Goal: Transaction & Acquisition: Obtain resource

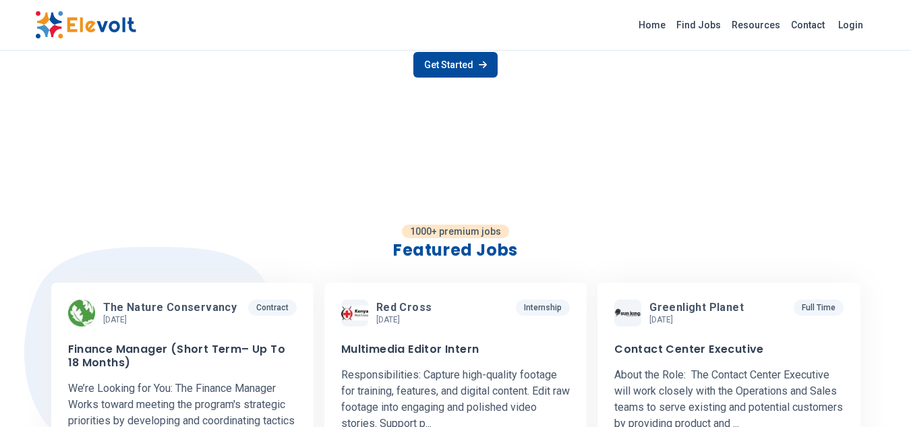
scroll to position [224, 0]
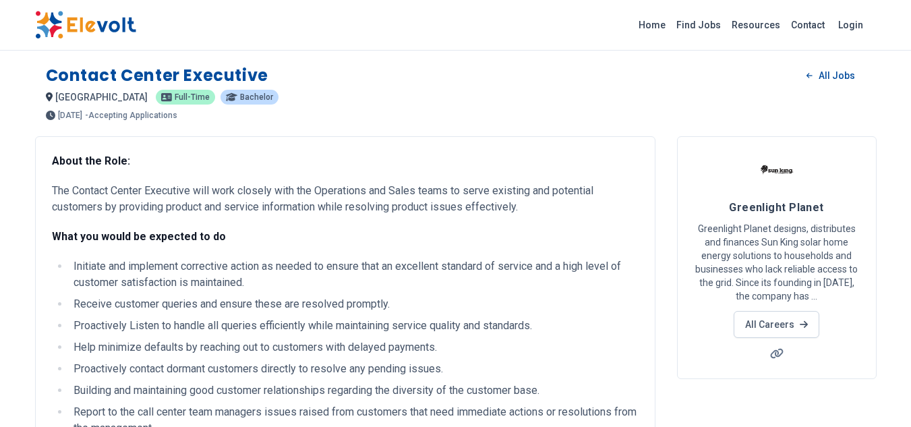
click at [777, 153] on img at bounding box center [777, 170] width 34 height 34
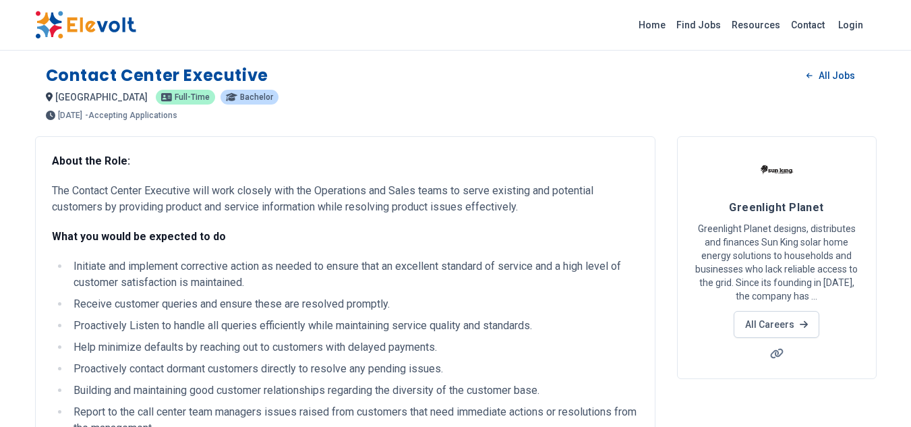
click at [764, 222] on p "Greenlight Planet designs, distributes and finances Sun King solar home energy …" at bounding box center [777, 262] width 166 height 81
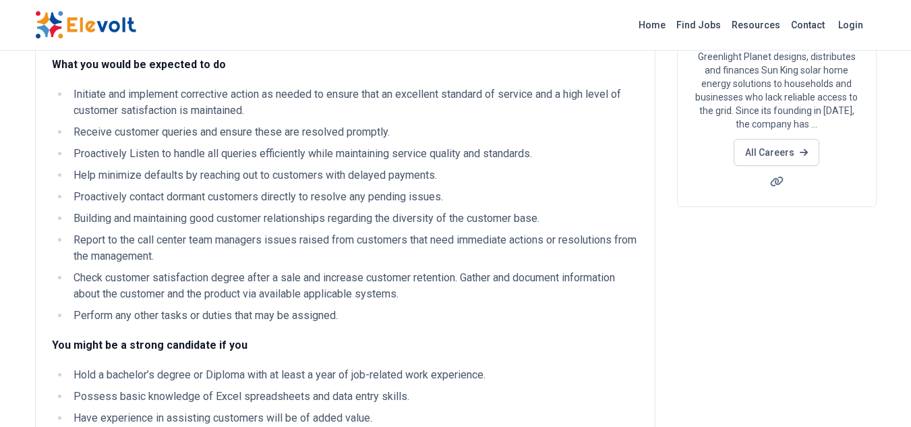
scroll to position [173, 0]
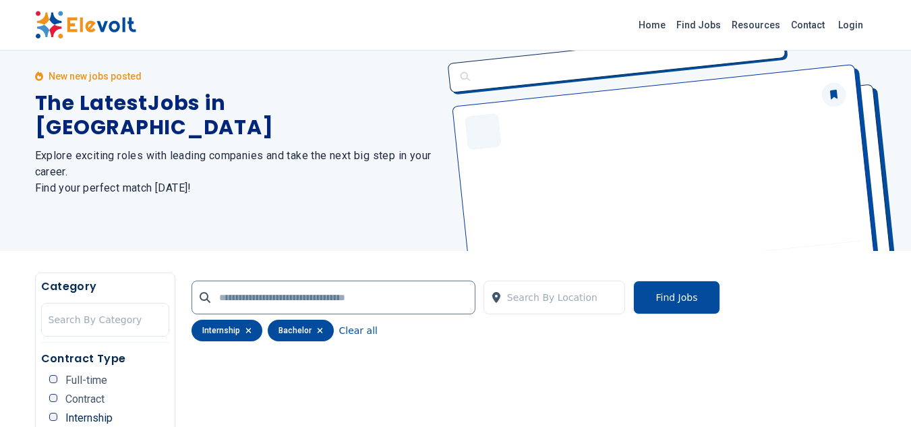
scroll to position [32, 0]
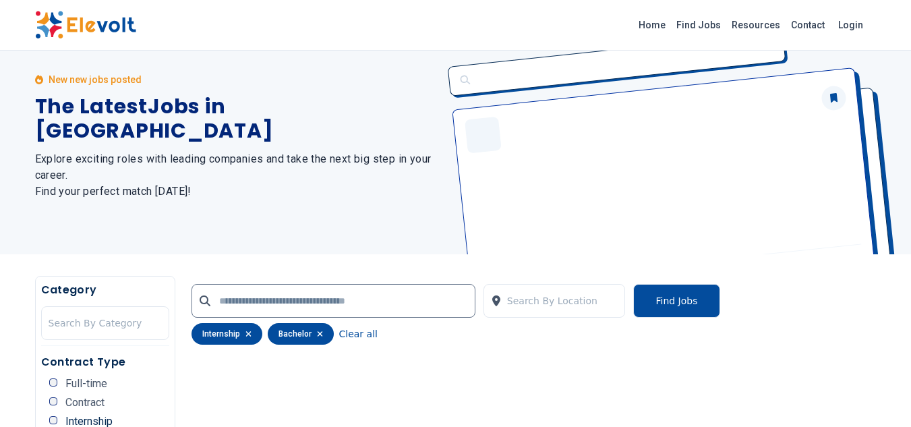
click at [374, 284] on div at bounding box center [333, 301] width 284 height 34
drag, startPoint x: 374, startPoint y: 278, endPoint x: 372, endPoint y: 297, distance: 19.0
click at [372, 297] on div at bounding box center [333, 301] width 284 height 34
click at [372, 297] on input "text" at bounding box center [333, 301] width 284 height 34
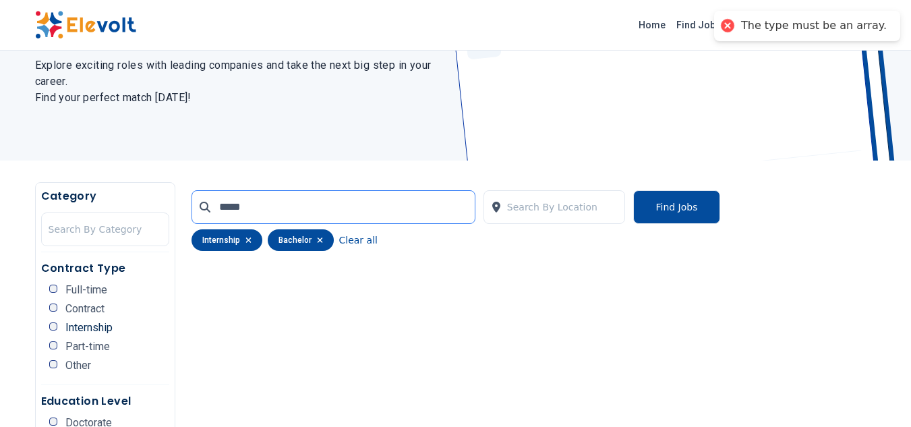
scroll to position [127, 0]
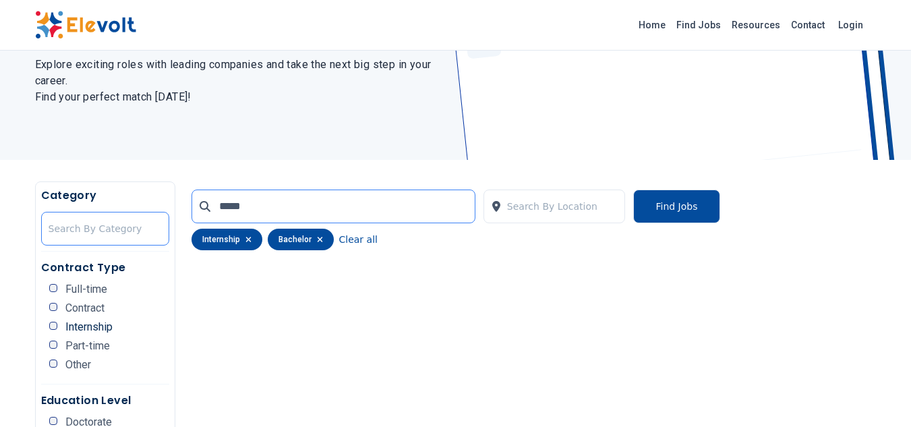
type input "*****"
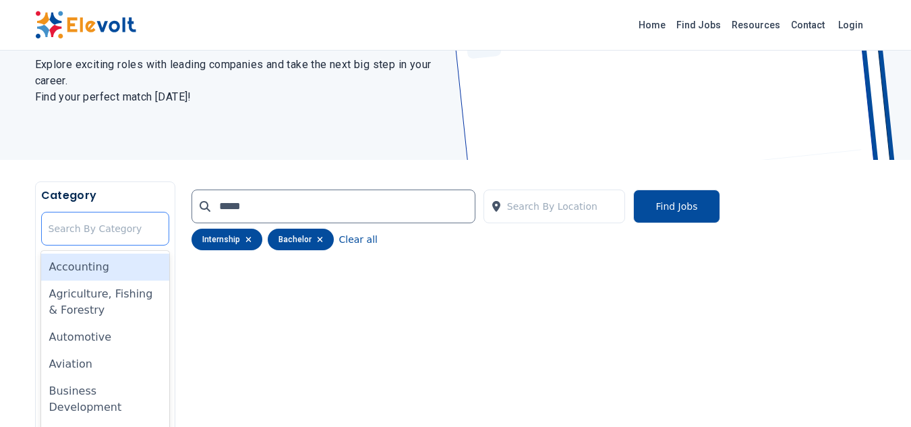
click at [115, 227] on div "35 results available. Use Up and Down to choose options, press Enter to select …" at bounding box center [105, 229] width 128 height 34
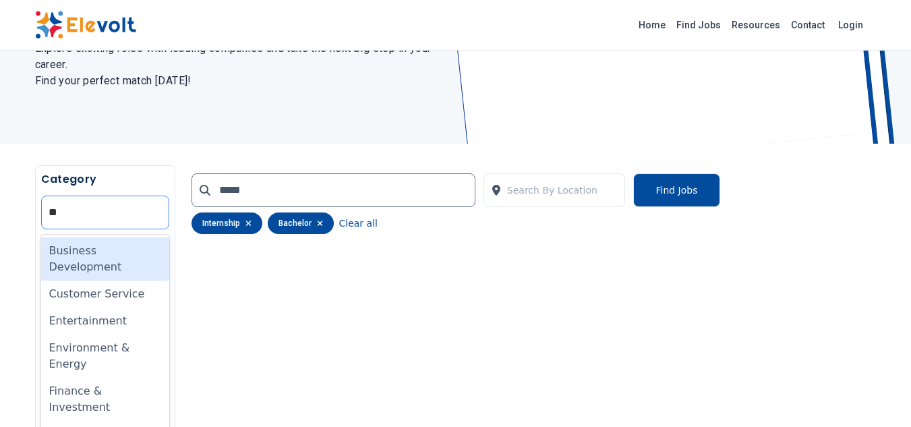
type input "***"
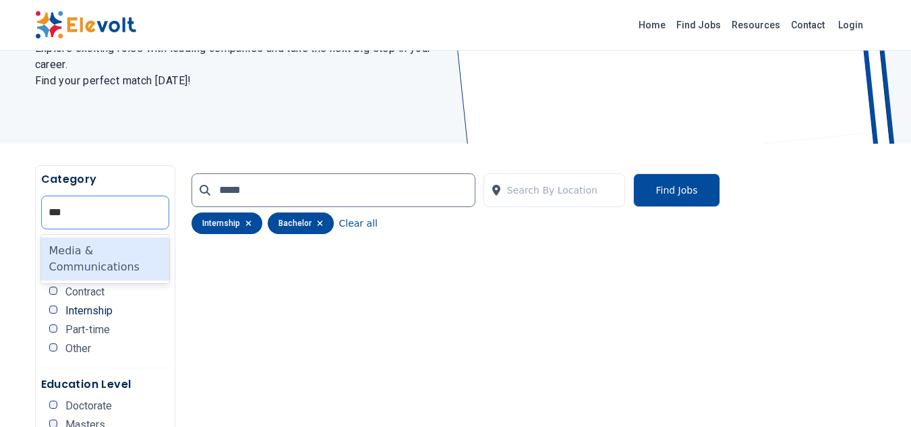
click at [115, 237] on div "Media & Communications" at bounding box center [105, 258] width 128 height 43
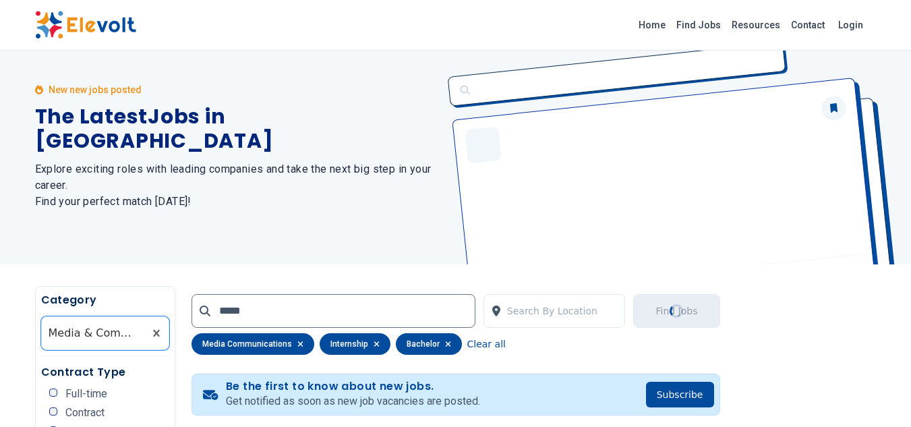
scroll to position [0, 0]
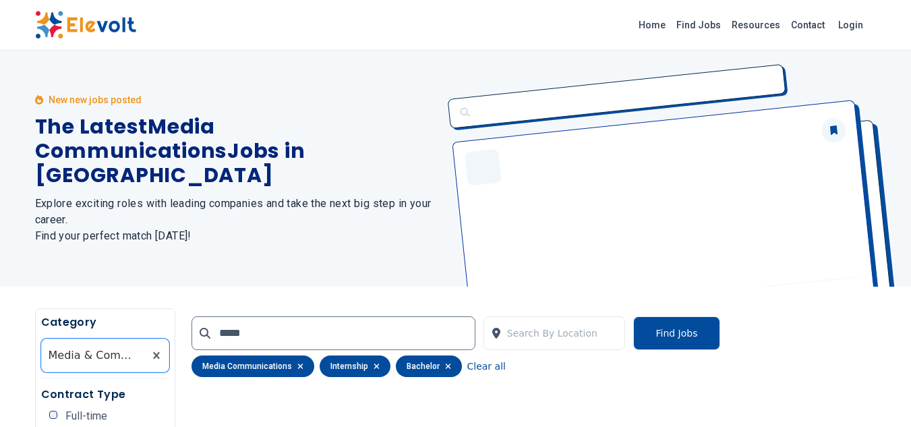
click at [94, 107] on p "New new jobs posted" at bounding box center [95, 99] width 93 height 13
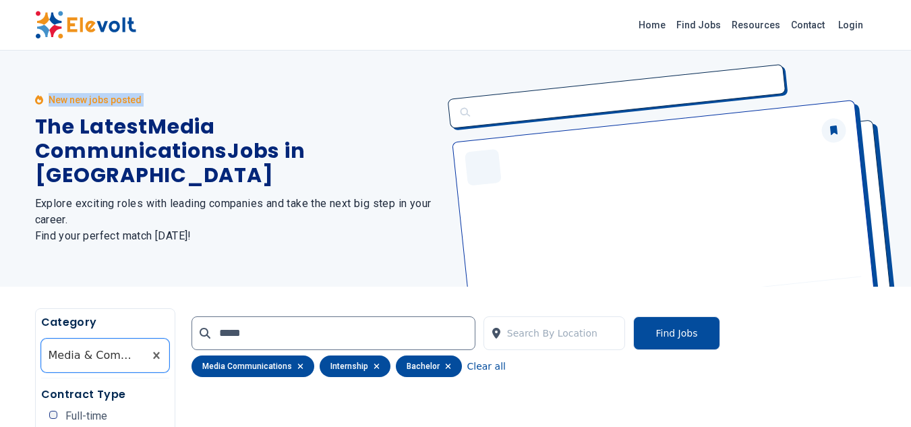
click at [94, 107] on p "New new jobs posted" at bounding box center [95, 99] width 93 height 13
click at [125, 154] on h1 "The Latest Media Communications Jobs in Kenya" at bounding box center [237, 151] width 405 height 73
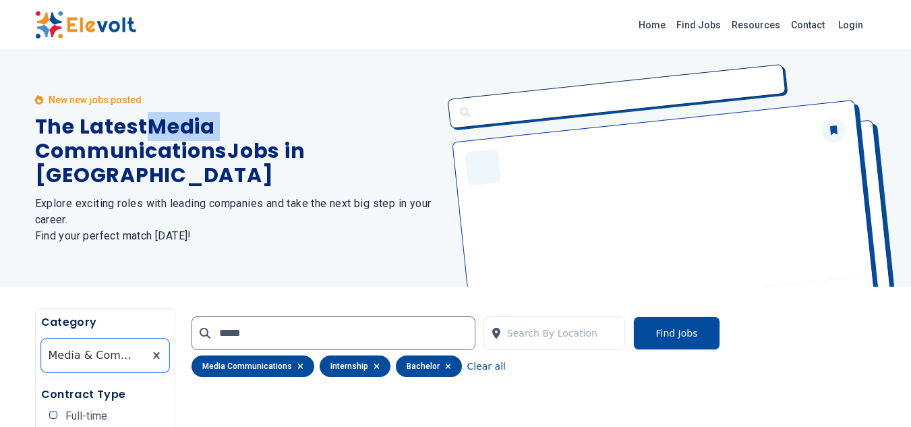
click at [125, 154] on h1 "The Latest Media Communications Jobs in Kenya" at bounding box center [237, 151] width 405 height 73
click at [131, 157] on h1 "The Latest Media Communications Jobs in Kenya" at bounding box center [237, 151] width 405 height 73
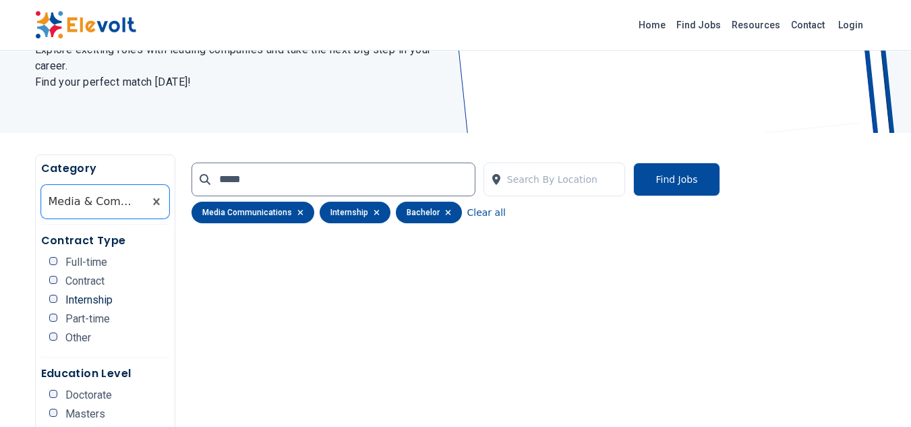
scroll to position [153, 0]
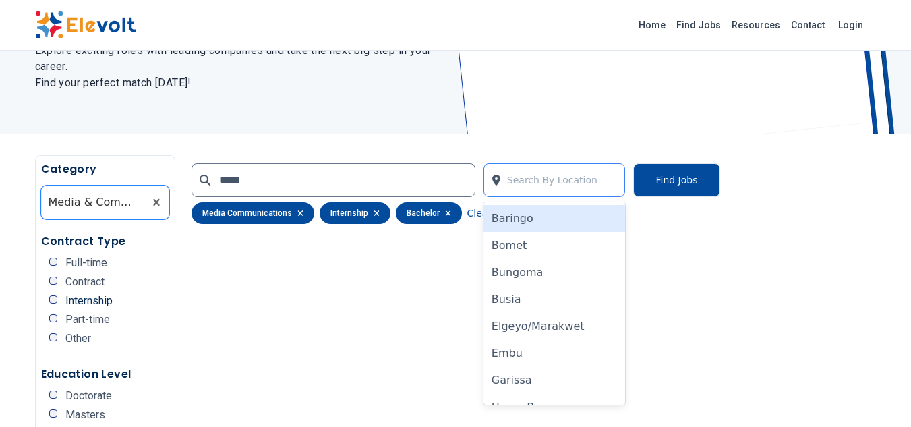
click at [581, 178] on div at bounding box center [562, 180] width 111 height 27
type input "***"
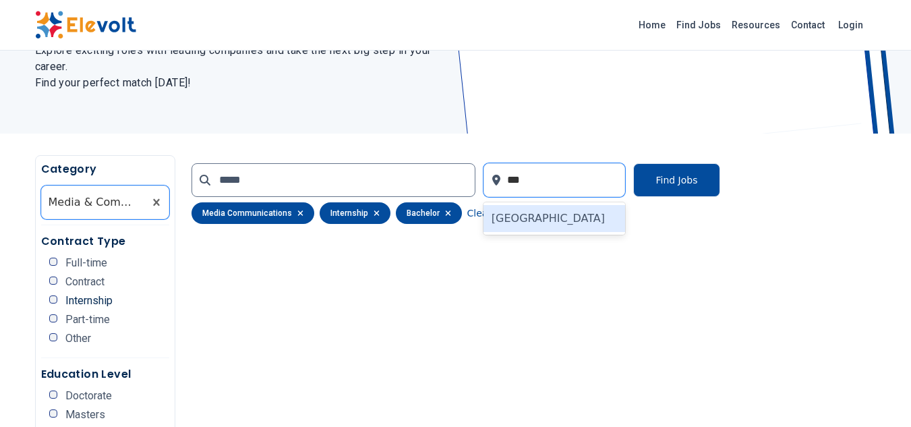
click at [567, 205] on div "[GEOGRAPHIC_DATA]" at bounding box center [554, 218] width 142 height 27
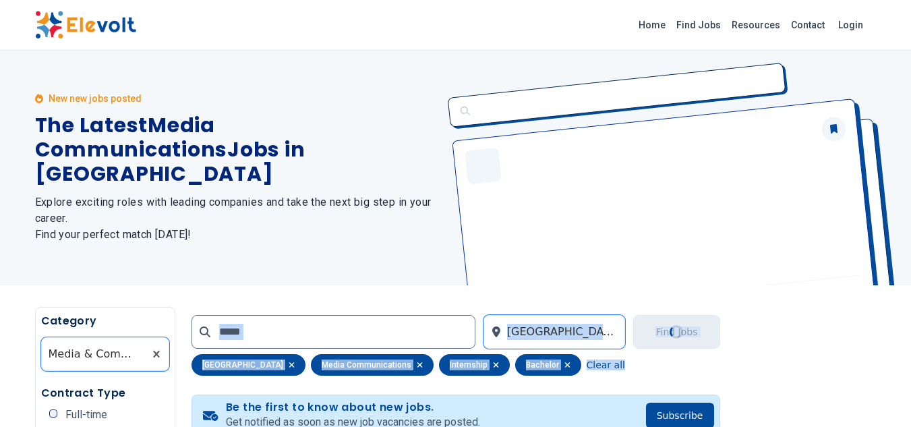
scroll to position [0, 0]
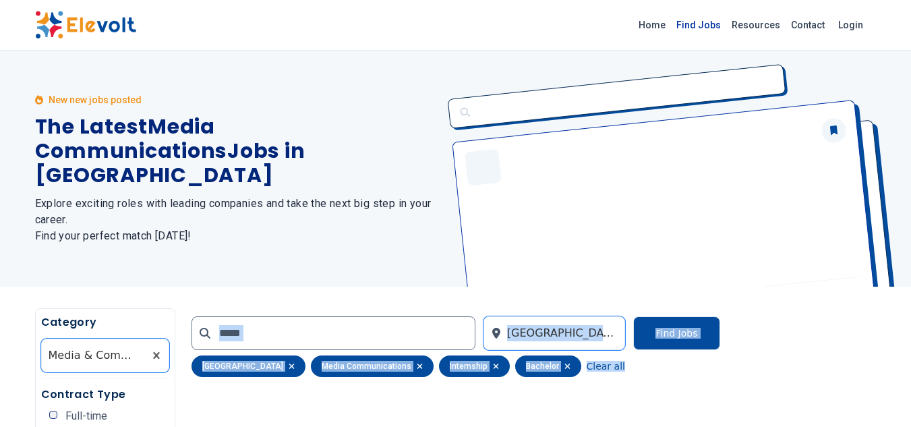
click at [726, 30] on link "Find Jobs" at bounding box center [698, 25] width 55 height 22
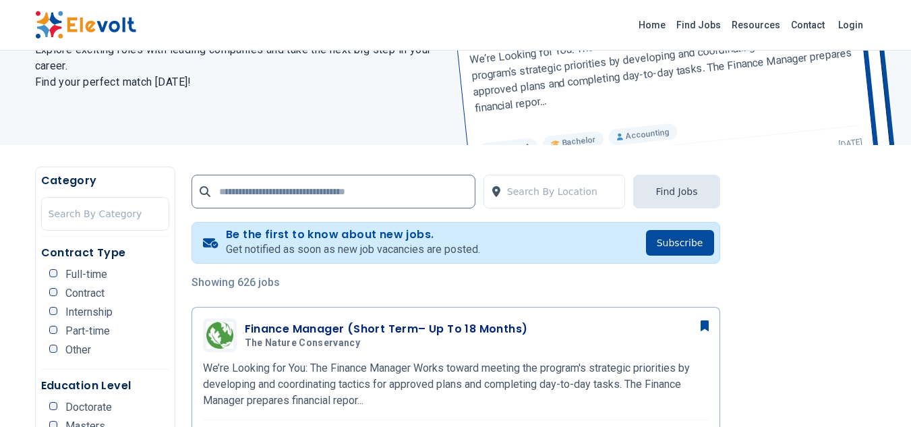
scroll to position [125, 0]
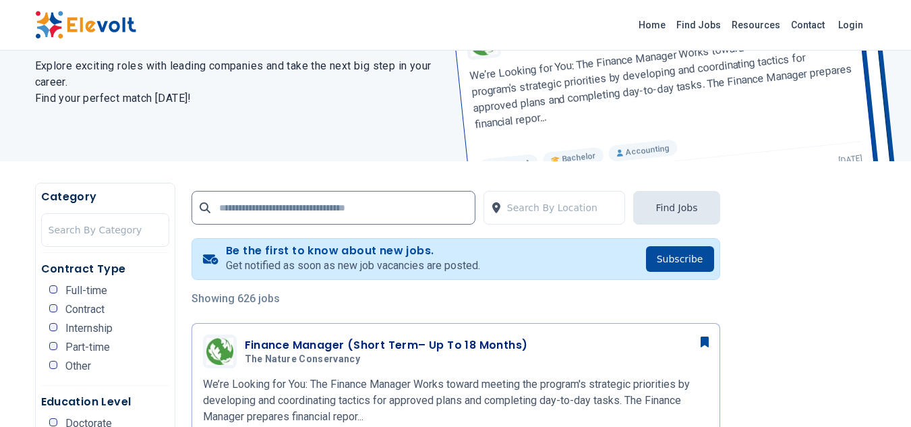
click at [211, 58] on h2 "Explore exciting roles with leading companies and take the next big step in you…" at bounding box center [237, 82] width 405 height 49
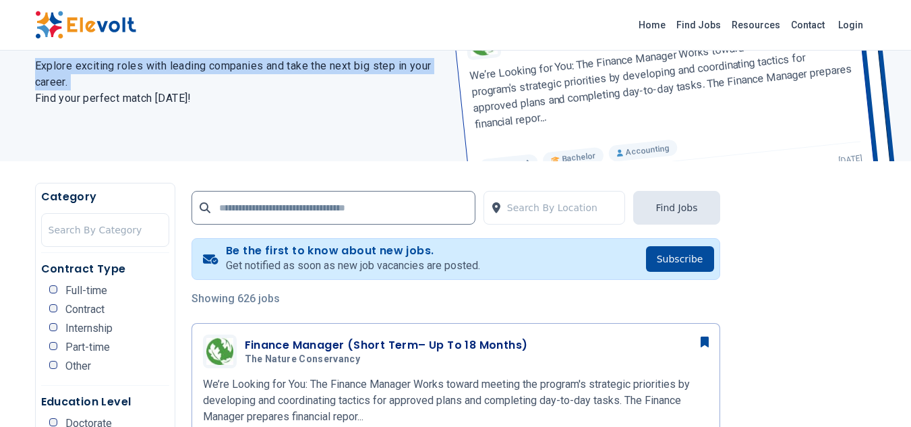
click at [211, 58] on h2 "Explore exciting roles with leading companies and take the next big step in you…" at bounding box center [237, 82] width 405 height 49
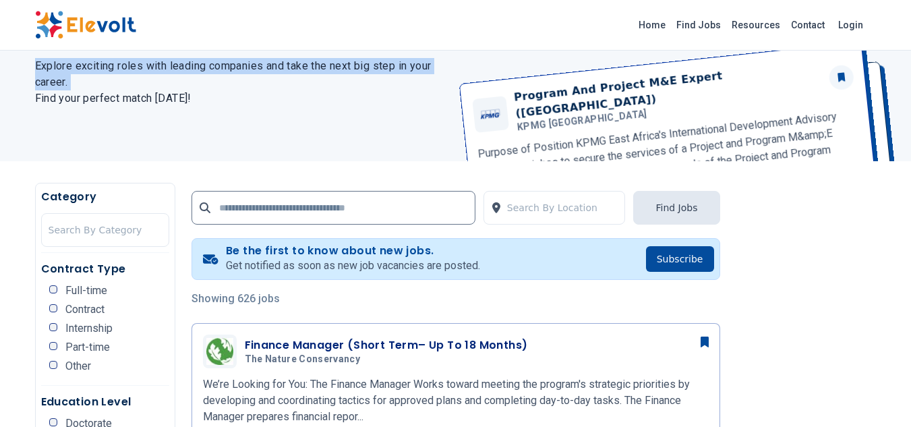
click at [211, 58] on h2 "Explore exciting roles with leading companies and take the next big step in you…" at bounding box center [237, 82] width 405 height 49
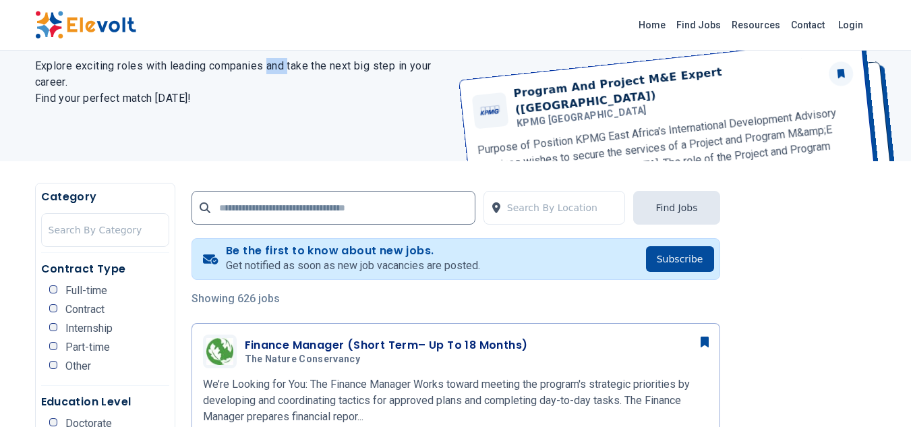
click at [211, 58] on h2 "Explore exciting roles with leading companies and take the next big step in you…" at bounding box center [237, 82] width 405 height 49
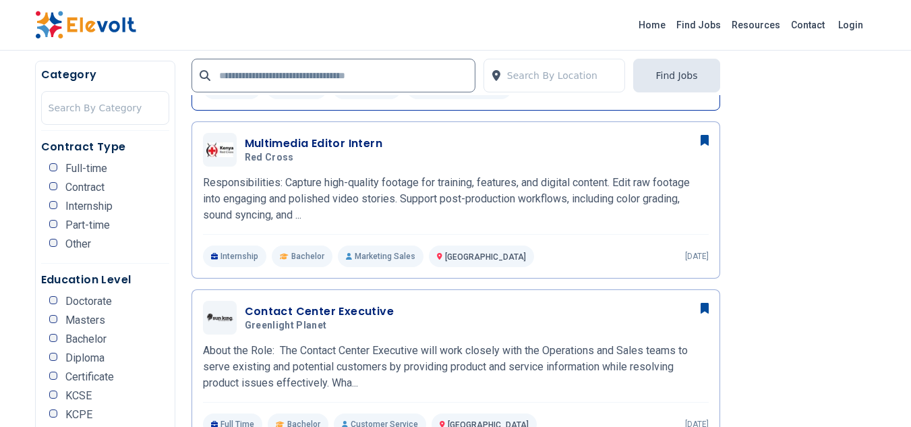
scroll to position [496, 0]
click at [351, 245] on p "Marketing Sales" at bounding box center [381, 256] width 86 height 22
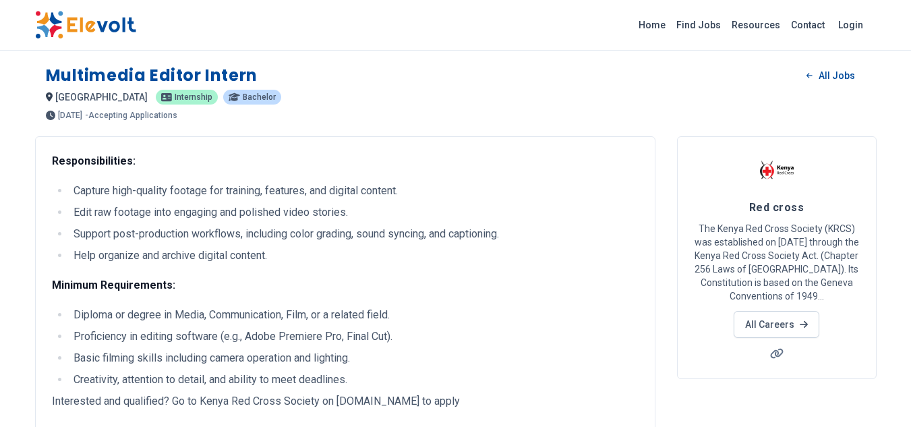
drag, startPoint x: 0, startPoint y: 0, endPoint x: 361, endPoint y: 119, distance: 379.7
click at [361, 153] on p "Responsibilities:" at bounding box center [345, 161] width 587 height 16
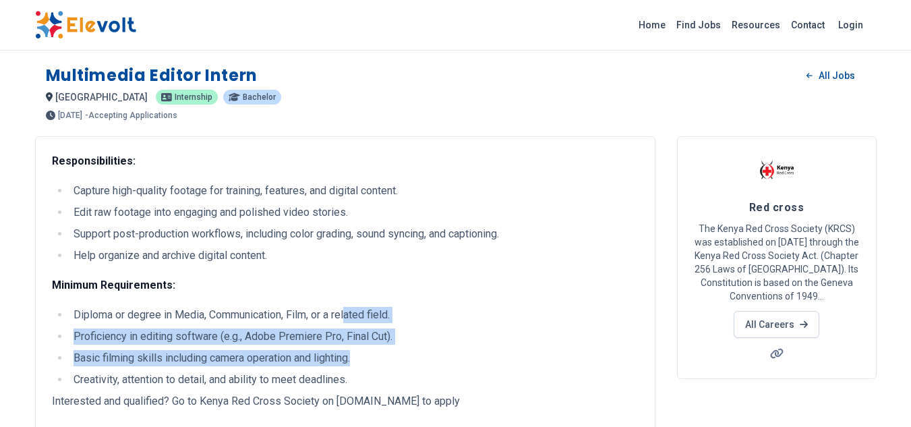
drag, startPoint x: 437, startPoint y: 266, endPoint x: 268, endPoint y: 226, distance: 174.0
click at [268, 226] on div "Responsibilities: Capture high-quality footage for training, features, and digi…" at bounding box center [345, 270] width 587 height 235
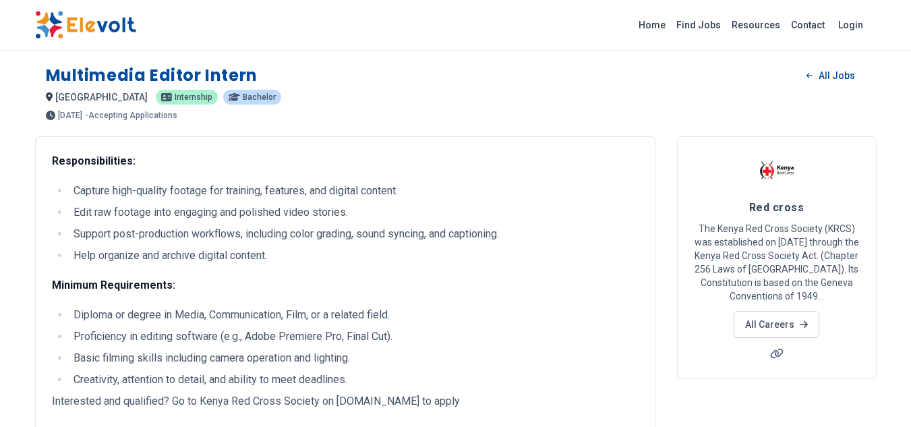
click at [440, 183] on ul "Capture high-quality footage for training, features, and digital content. Edit …" at bounding box center [345, 223] width 587 height 81
